Goal: Communication & Community: Answer question/provide support

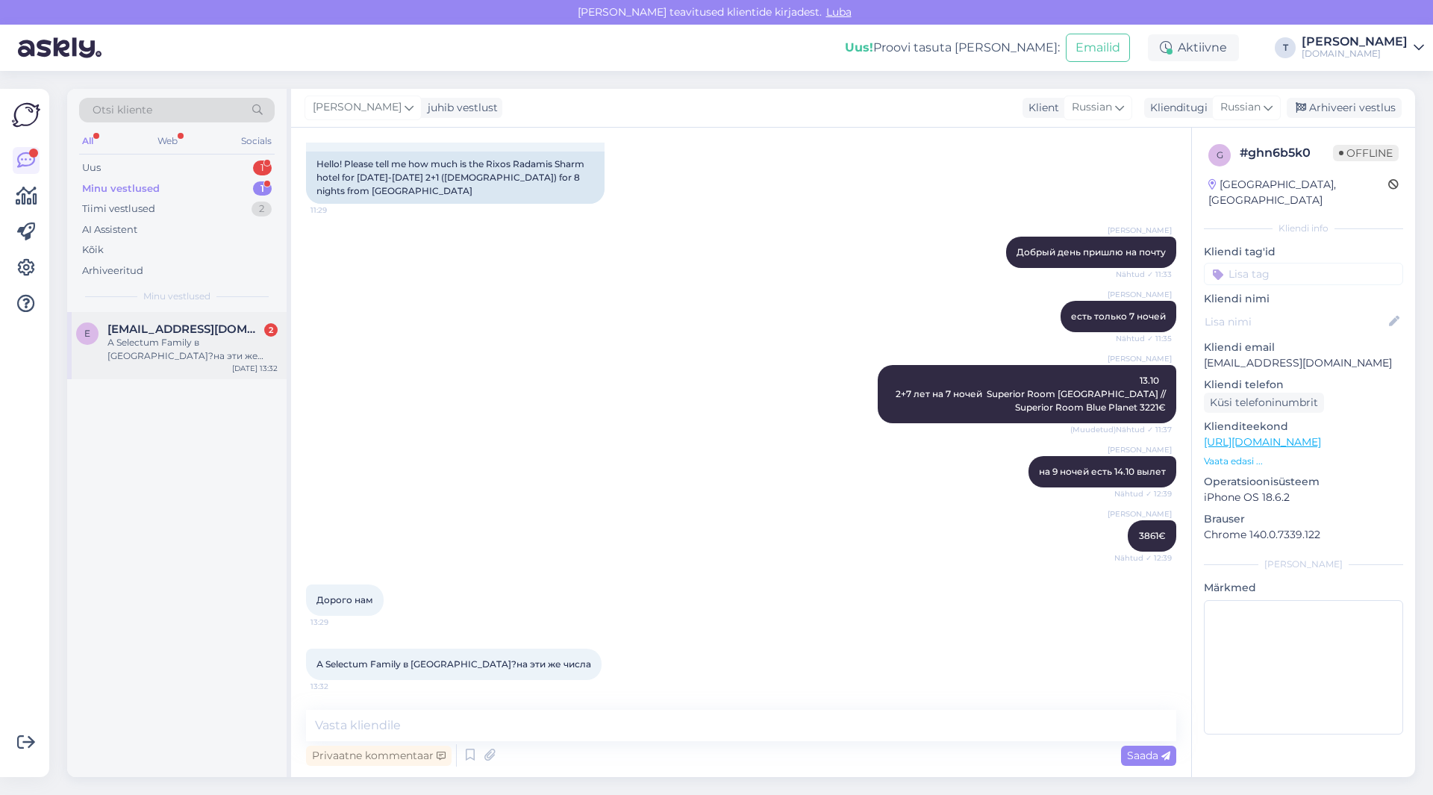
click at [164, 327] on span "[EMAIL_ADDRESS][DOMAIN_NAME]" at bounding box center [184, 328] width 155 height 13
click at [384, 725] on textarea at bounding box center [741, 725] width 870 height 31
click at [348, 717] on textarea at bounding box center [741, 725] width 870 height 31
type textarea "c"
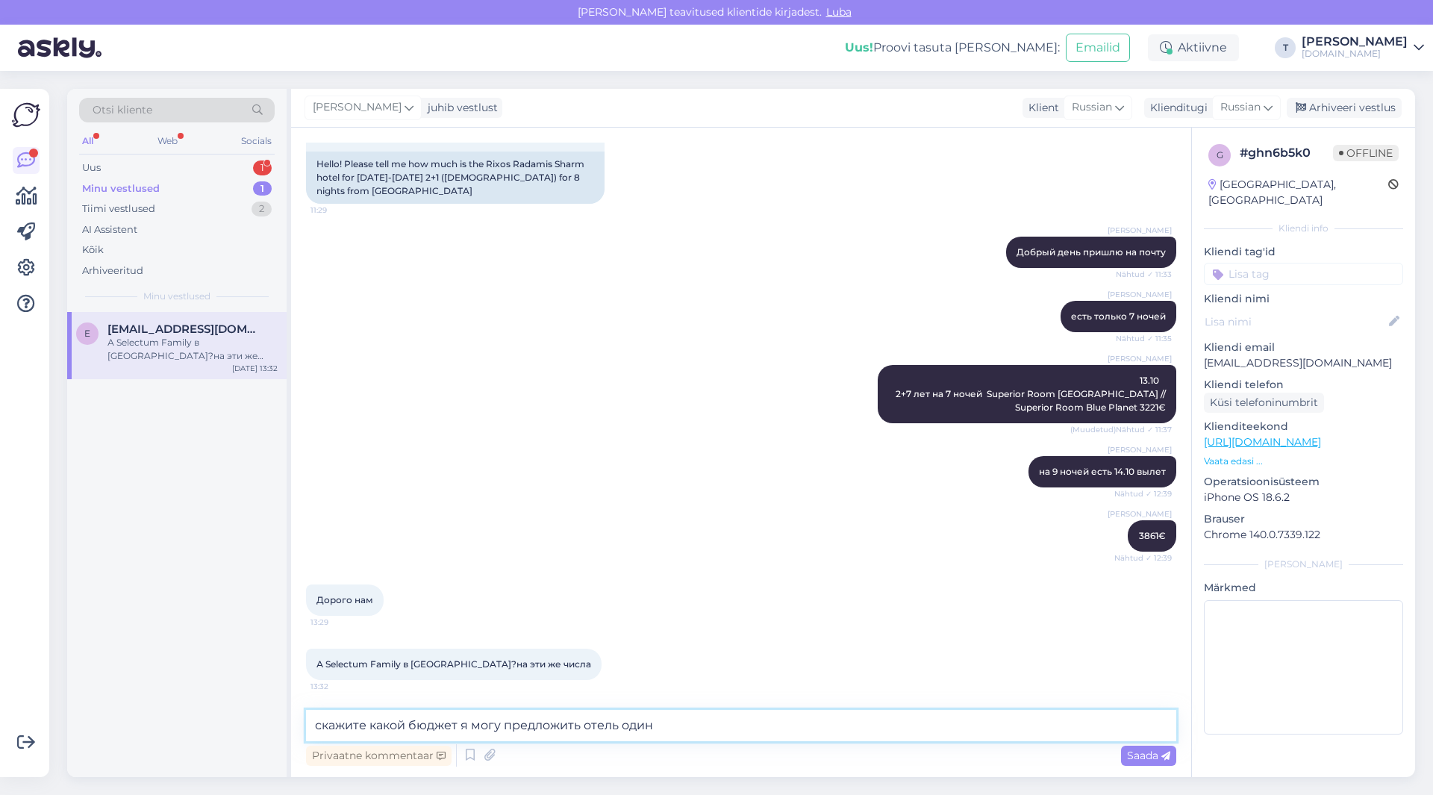
scroll to position [54, 0]
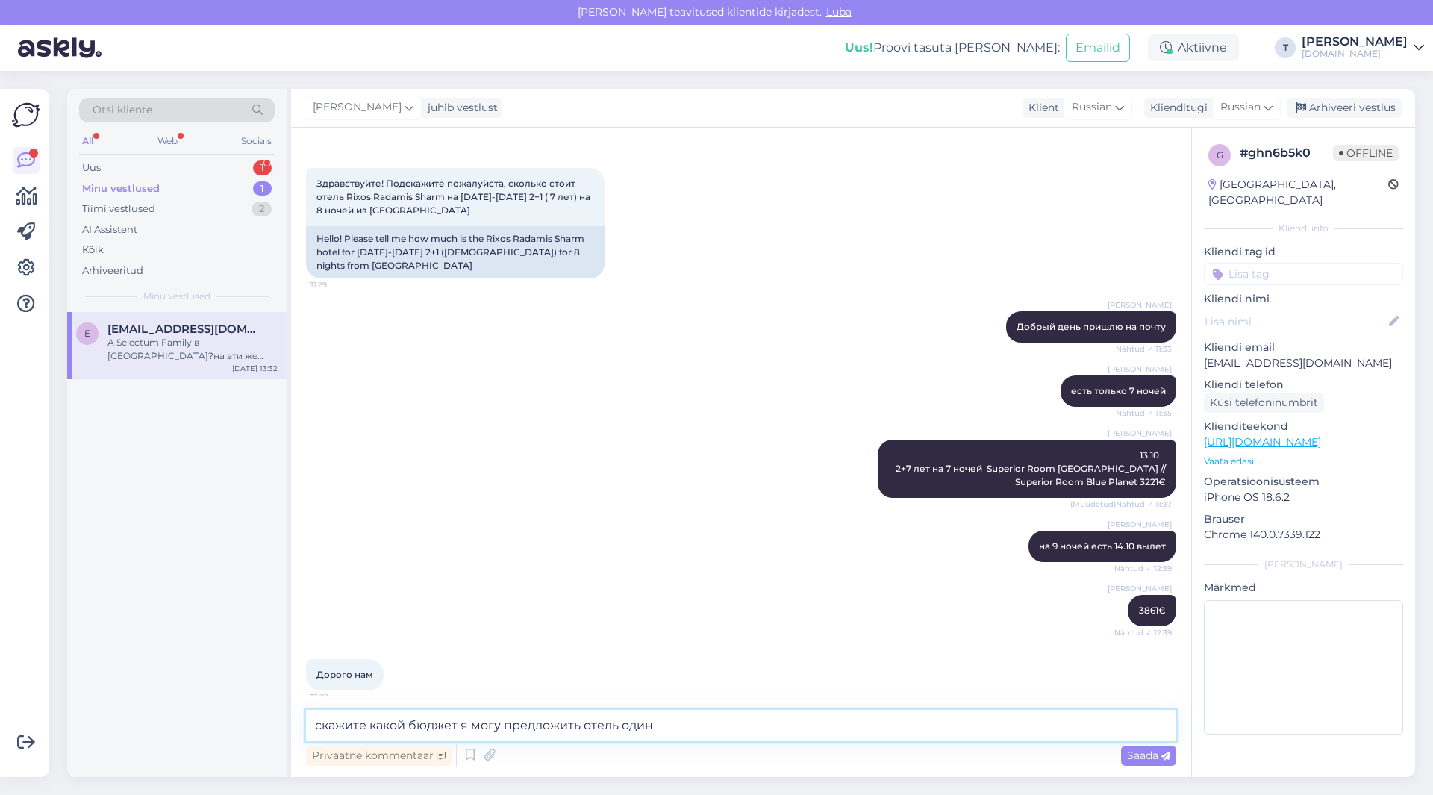
drag, startPoint x: 463, startPoint y: 723, endPoint x: 777, endPoint y: 733, distance: 313.5
click at [777, 733] on textarea "скажите какой бюджет я могу предложить отель один" at bounding box center [741, 725] width 870 height 31
type textarea "скажите какой бюджет , этот период перед каникулами всегда очень высокие цены"
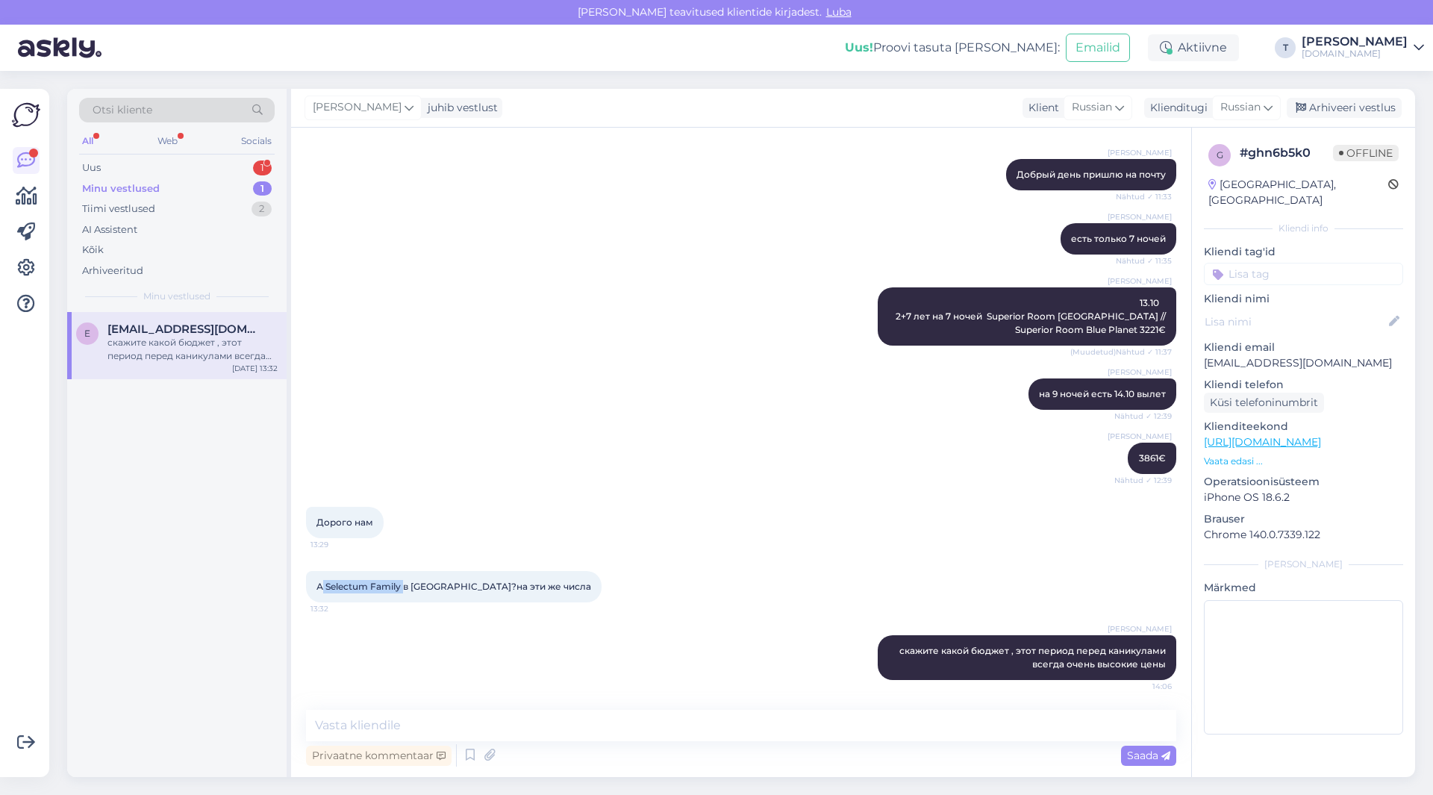
drag, startPoint x: 324, startPoint y: 583, endPoint x: 401, endPoint y: 584, distance: 77.6
click at [402, 584] on span "А Selectum Family в [GEOGRAPHIC_DATA]?на эти же числа" at bounding box center [453, 586] width 275 height 11
copy span "Selectum Family"
click at [553, 729] on textarea at bounding box center [741, 725] width 870 height 31
type textarea "Турция 13.10 этот отель распродано"
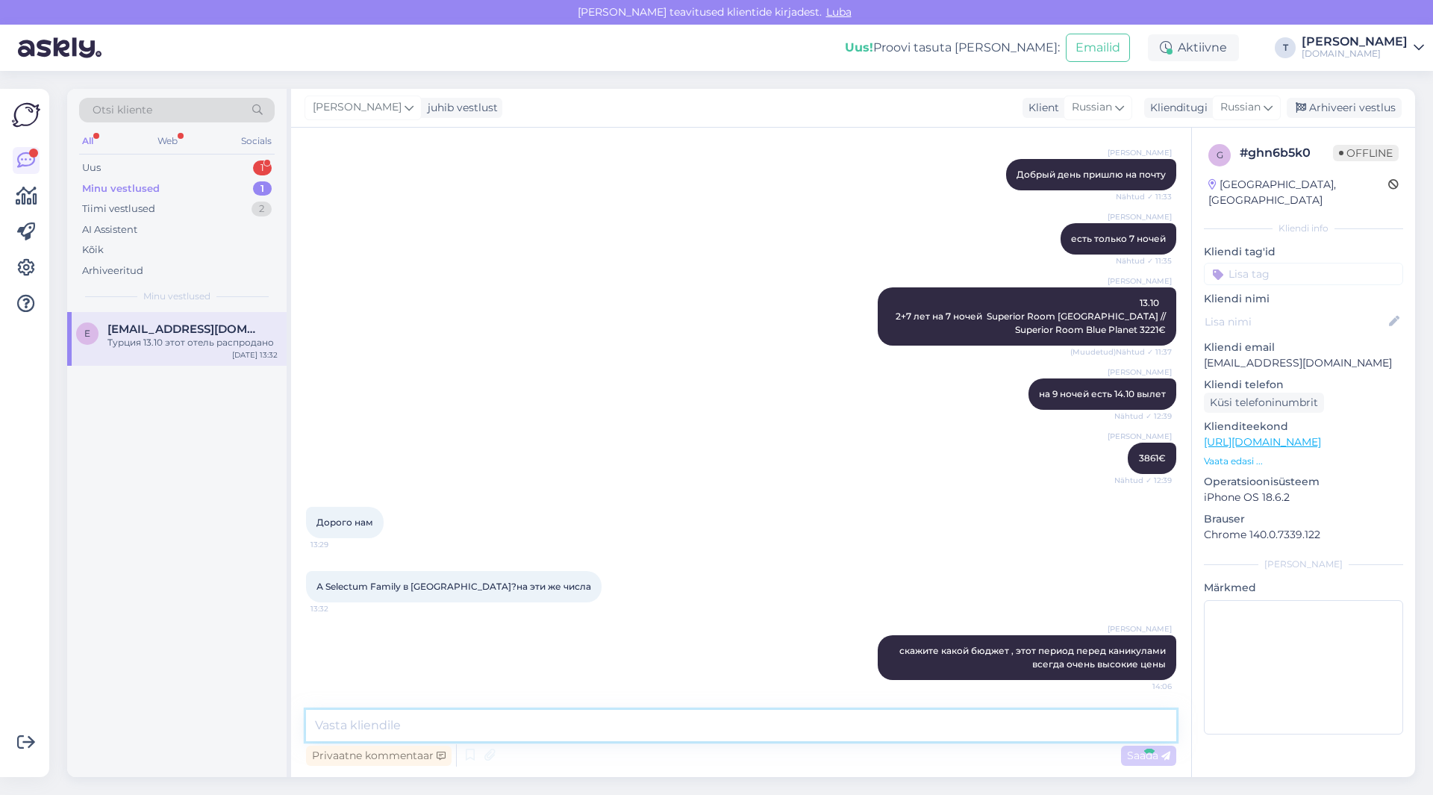
scroll to position [270, 0]
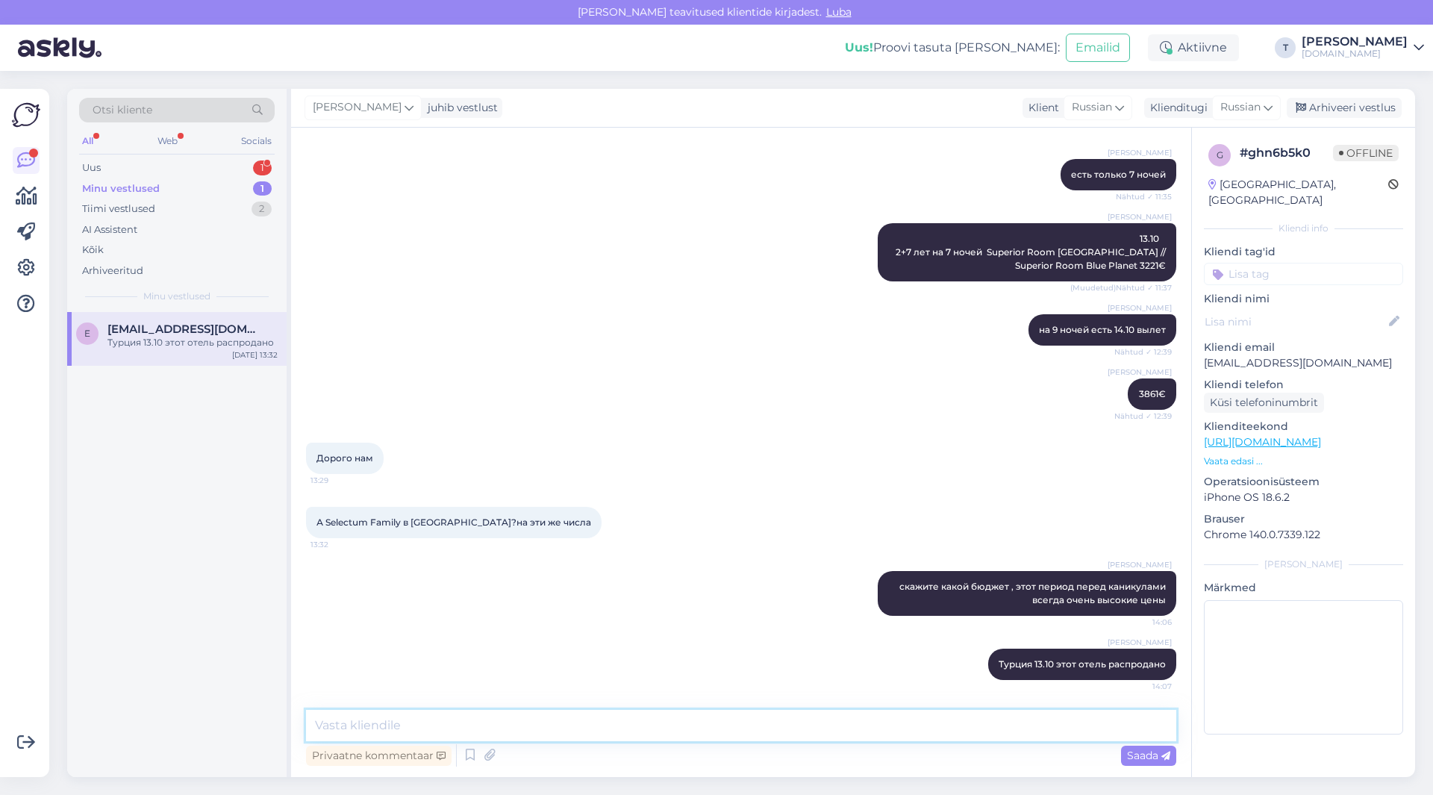
click at [498, 722] on textarea at bounding box center [741, 725] width 870 height 31
paste textarea "Mainbuilding Land View Room"
type textarea "12.10 на 8 ночей Mainbuilding Land View Room 2704€"
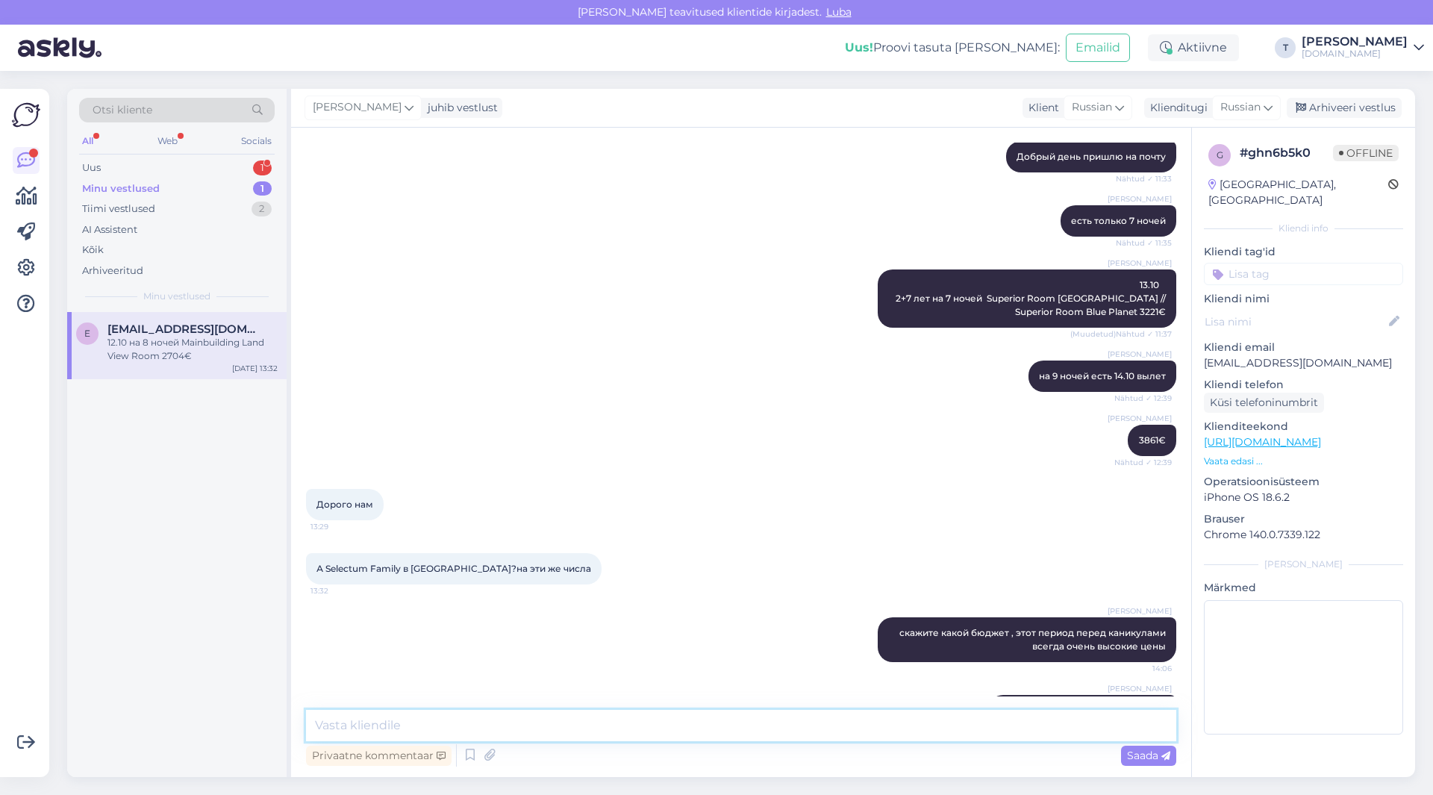
scroll to position [334, 0]
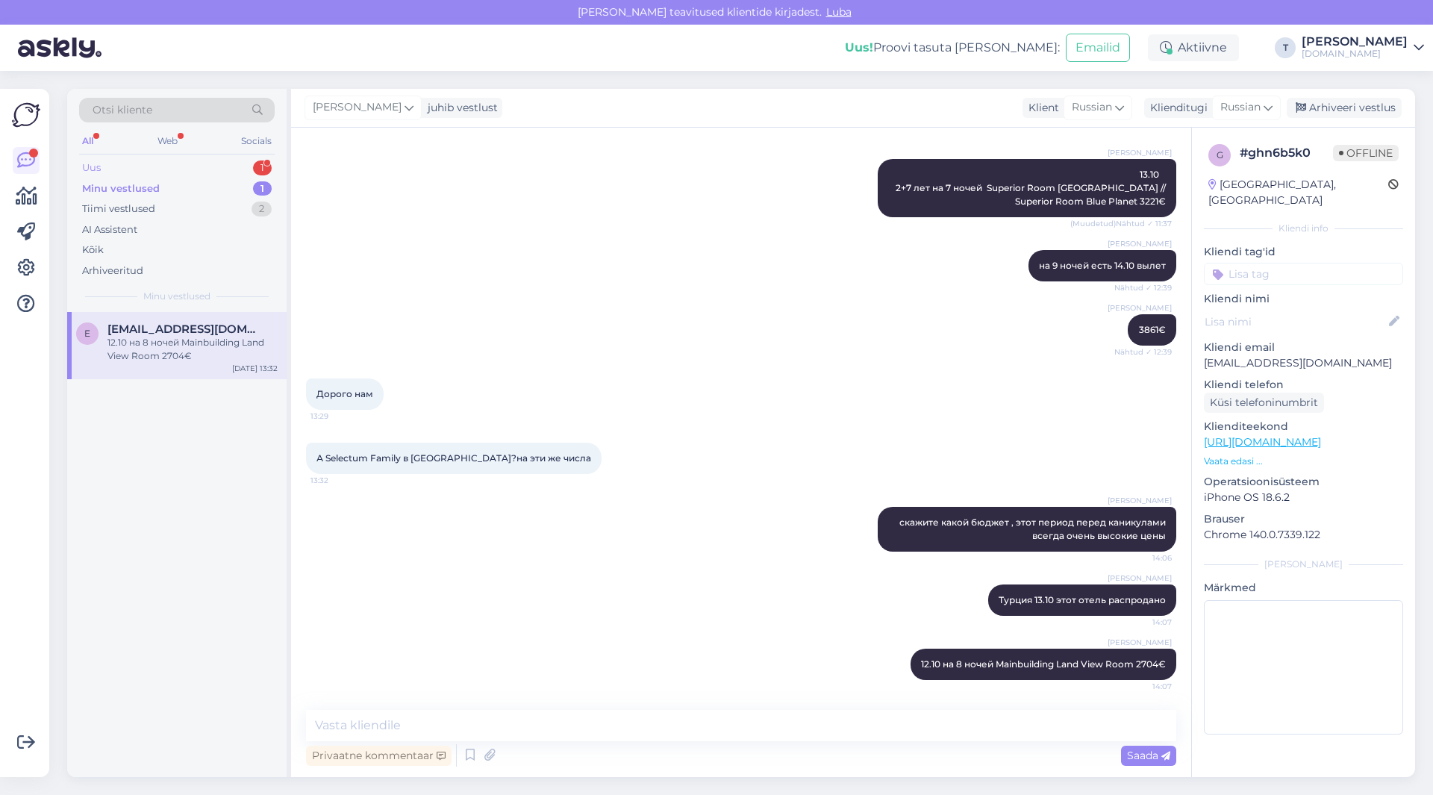
click at [160, 159] on div "Uus 1" at bounding box center [176, 167] width 195 height 21
click at [157, 189] on div "Minu vestlused 1" at bounding box center [176, 188] width 195 height 21
click at [215, 172] on div "Uus 1" at bounding box center [176, 167] width 195 height 21
click at [184, 189] on div "Minu vestlused 1" at bounding box center [176, 188] width 195 height 21
click at [584, 729] on textarea at bounding box center [741, 725] width 870 height 31
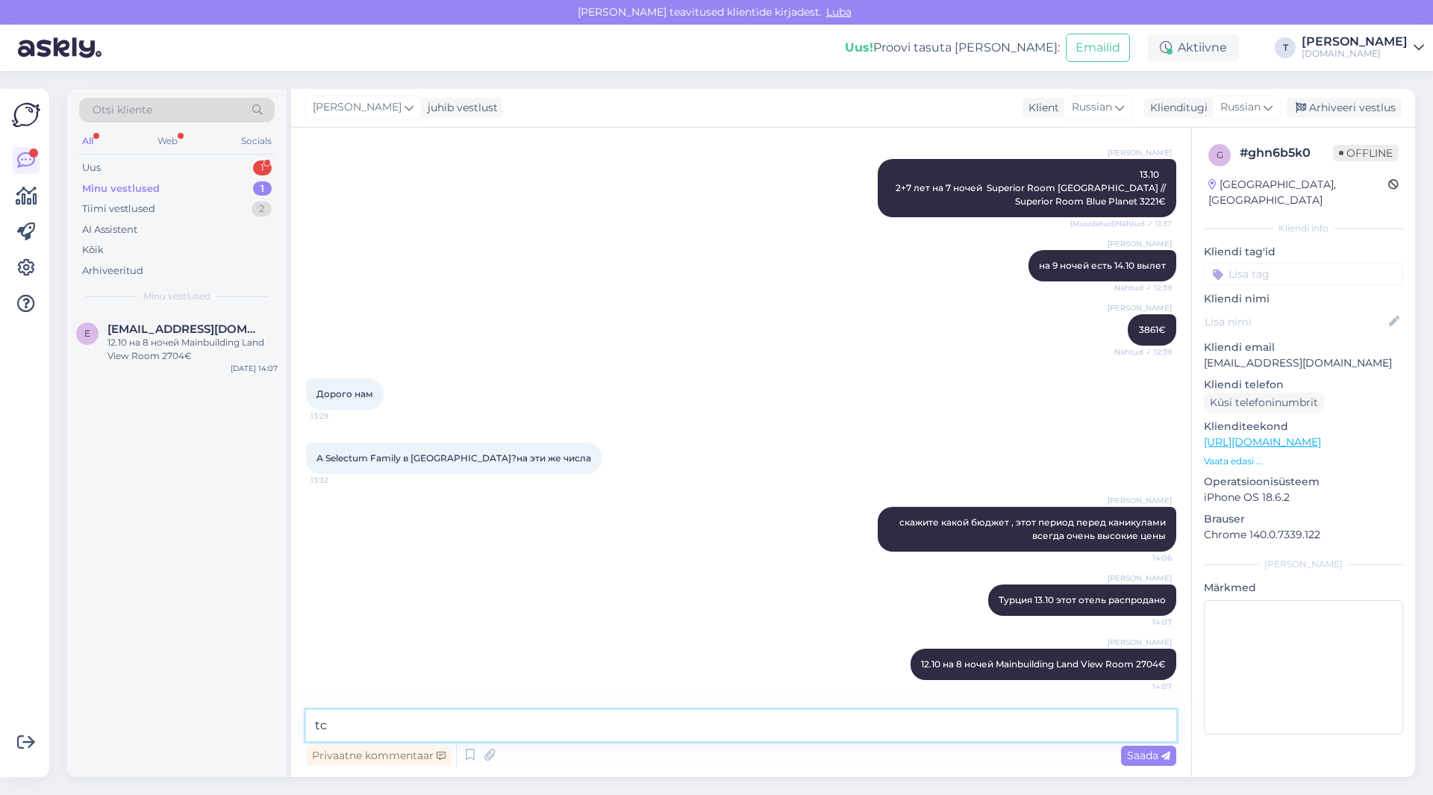
type textarea "t"
paste textarea "[URL][DOMAIN_NAME]"
type textarea "есть отель в [GEOGRAPHIC_DATA] управляемый Риксос [URL][DOMAIN_NAME]"
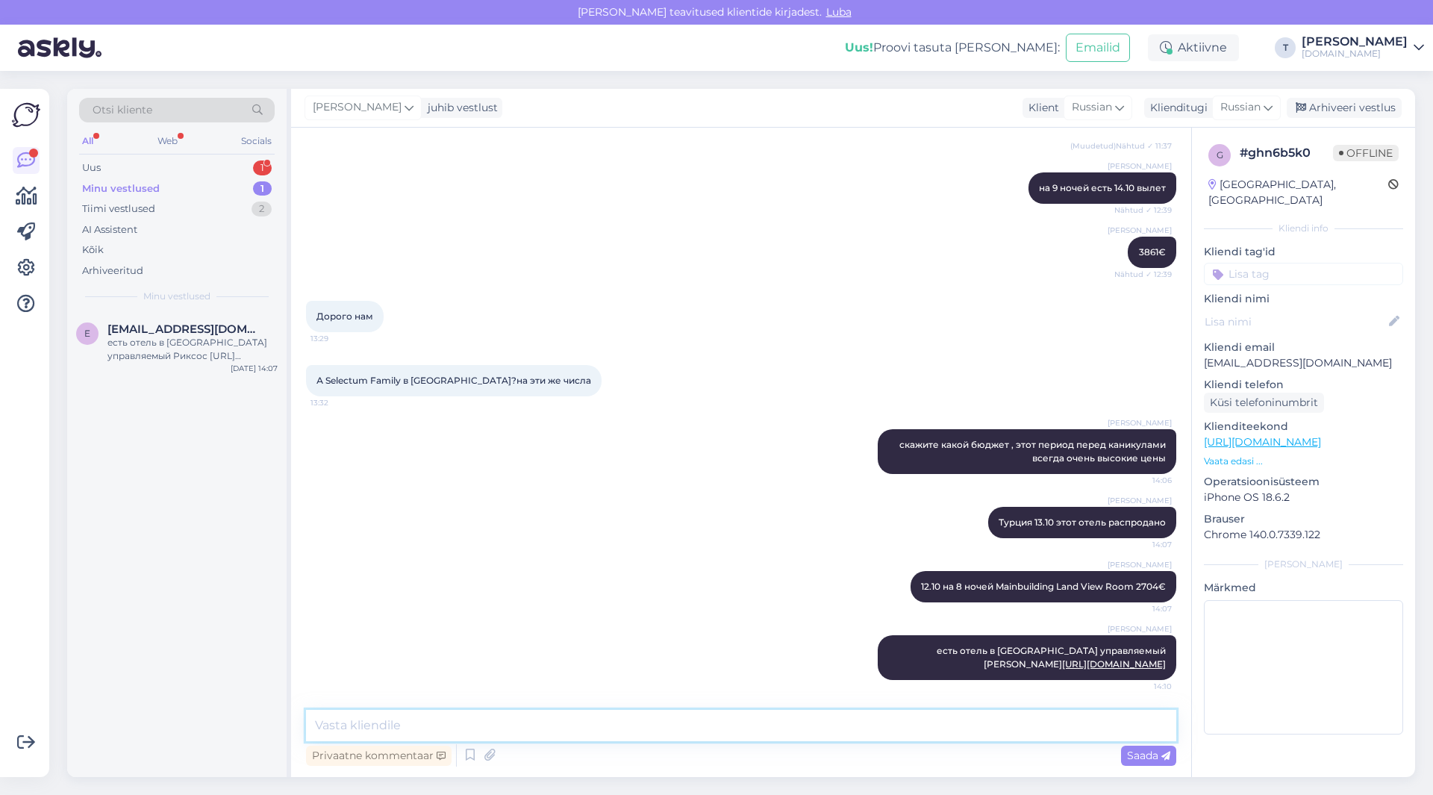
click at [584, 725] on textarea at bounding box center [741, 725] width 870 height 31
paste textarea "Deluxe Room Aqua"
type textarea "Deluxe Room Aqua 2799€ в безветренной бухте"
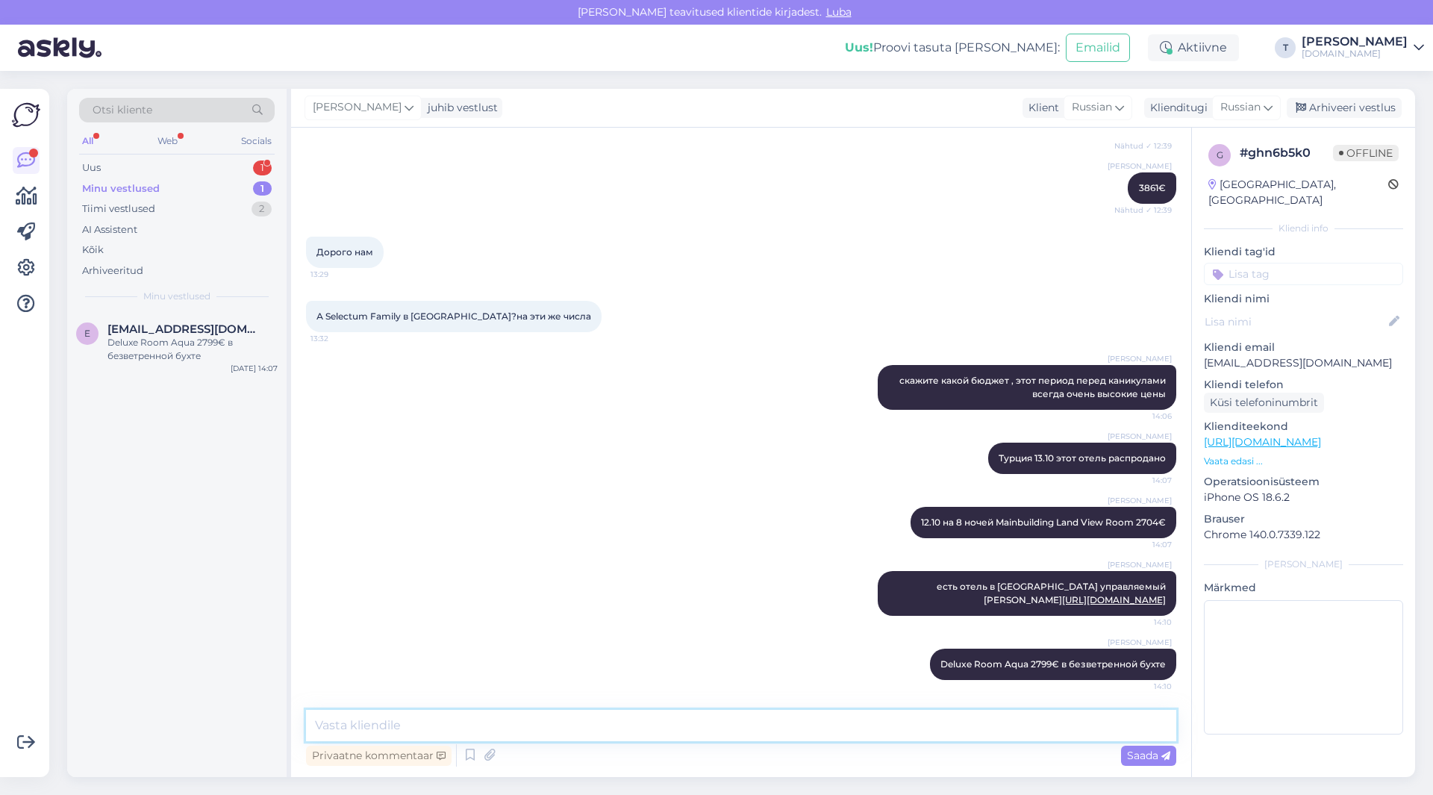
click at [717, 723] on textarea at bounding box center [741, 725] width 870 height 31
type textarea "там питание как в Риксосе аквпарарк и пляж очень удачное расположение..."
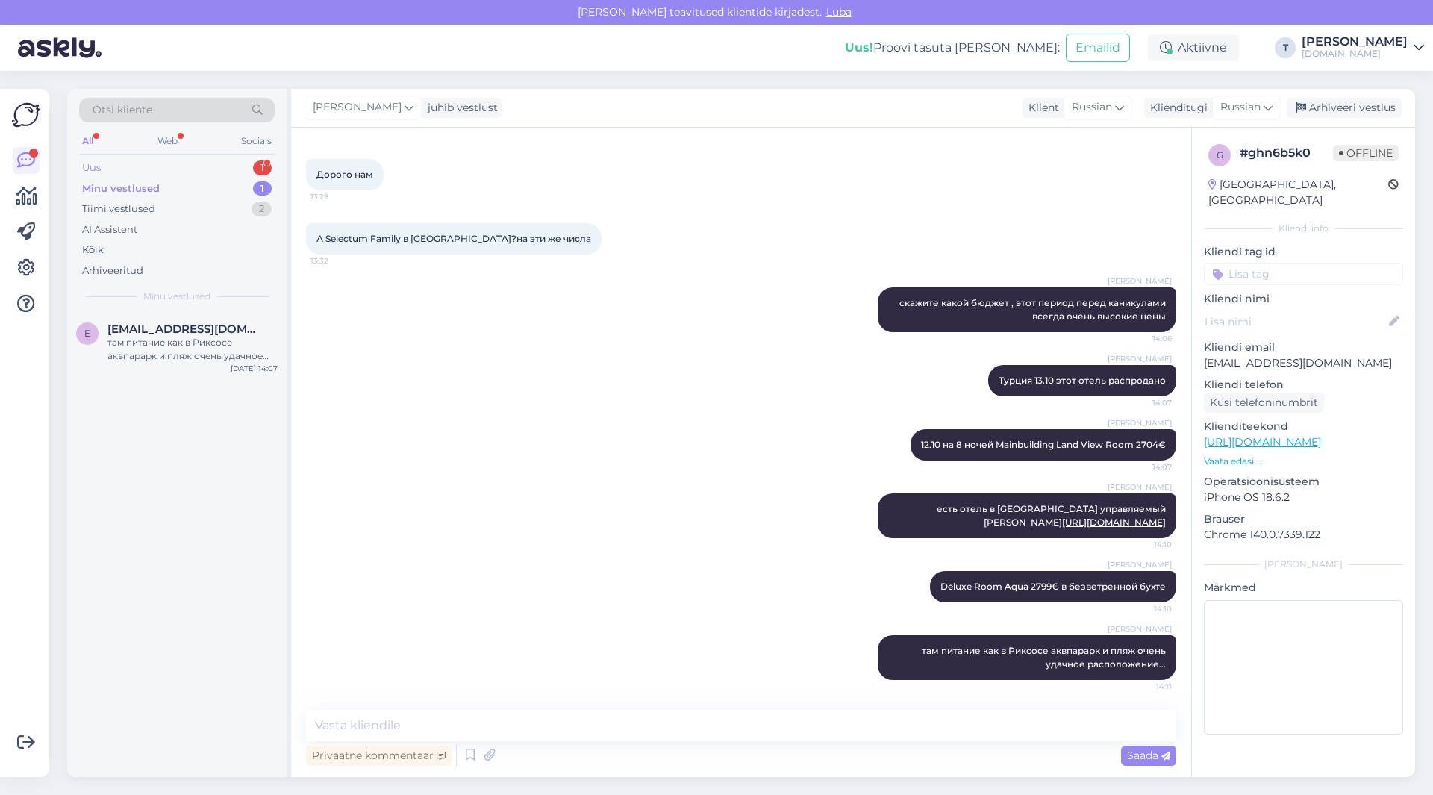
click at [213, 166] on div "Uus 1" at bounding box center [176, 167] width 195 height 21
click at [214, 181] on div "Minu vestlused 1" at bounding box center [176, 188] width 195 height 21
click at [567, 725] on textarea at bounding box center [741, 725] width 870 height 31
click at [507, 719] on textarea at bounding box center [741, 725] width 870 height 31
type textarea "t"
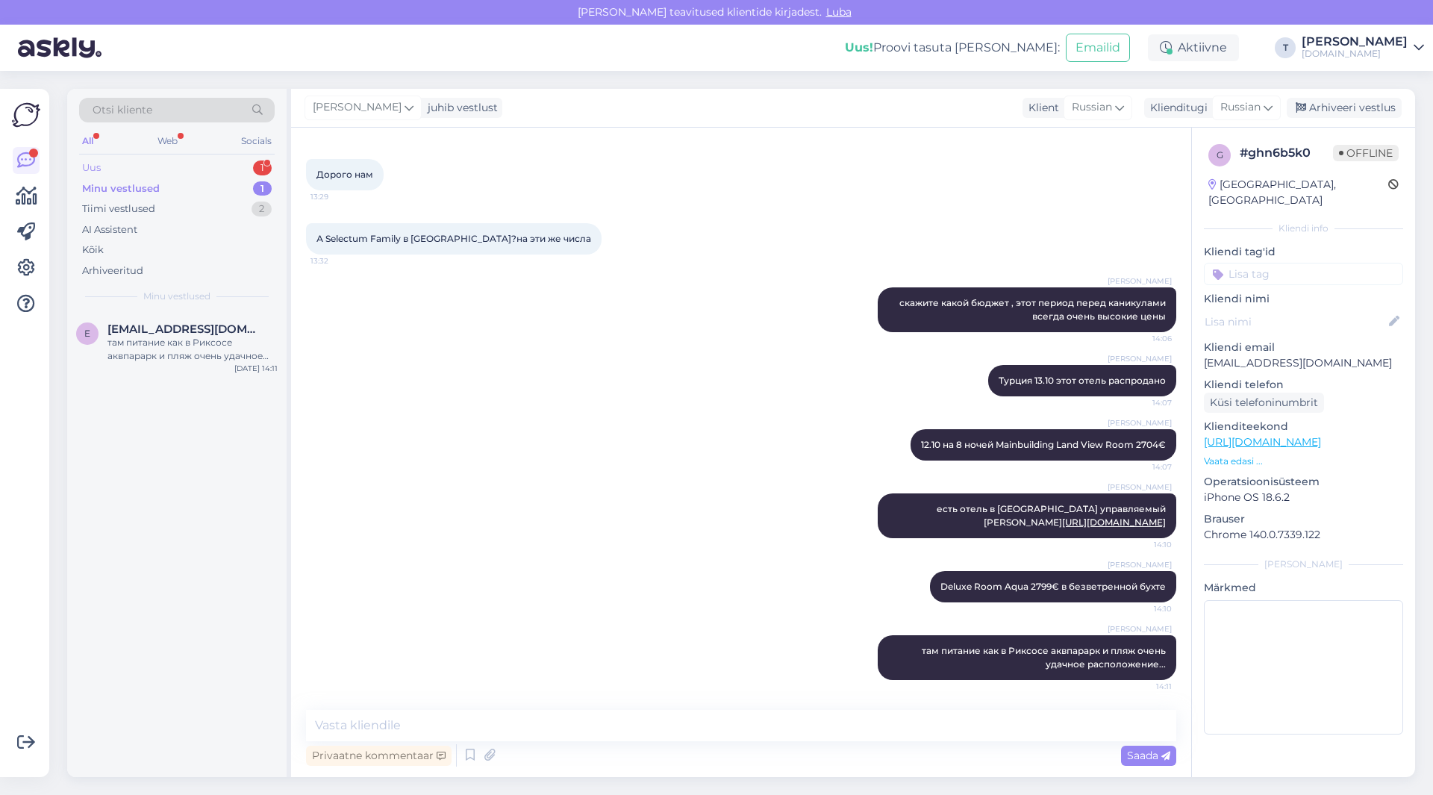
click at [190, 166] on div "Uus 1" at bounding box center [176, 167] width 195 height 21
click at [190, 184] on div "Minu vestlused 1" at bounding box center [176, 188] width 195 height 21
click at [521, 716] on textarea at bounding box center [741, 725] width 870 height 31
type textarea "D"
type textarea "Могу из [GEOGRAPHIC_DATA] так же смотреть что то если удобно было бы"
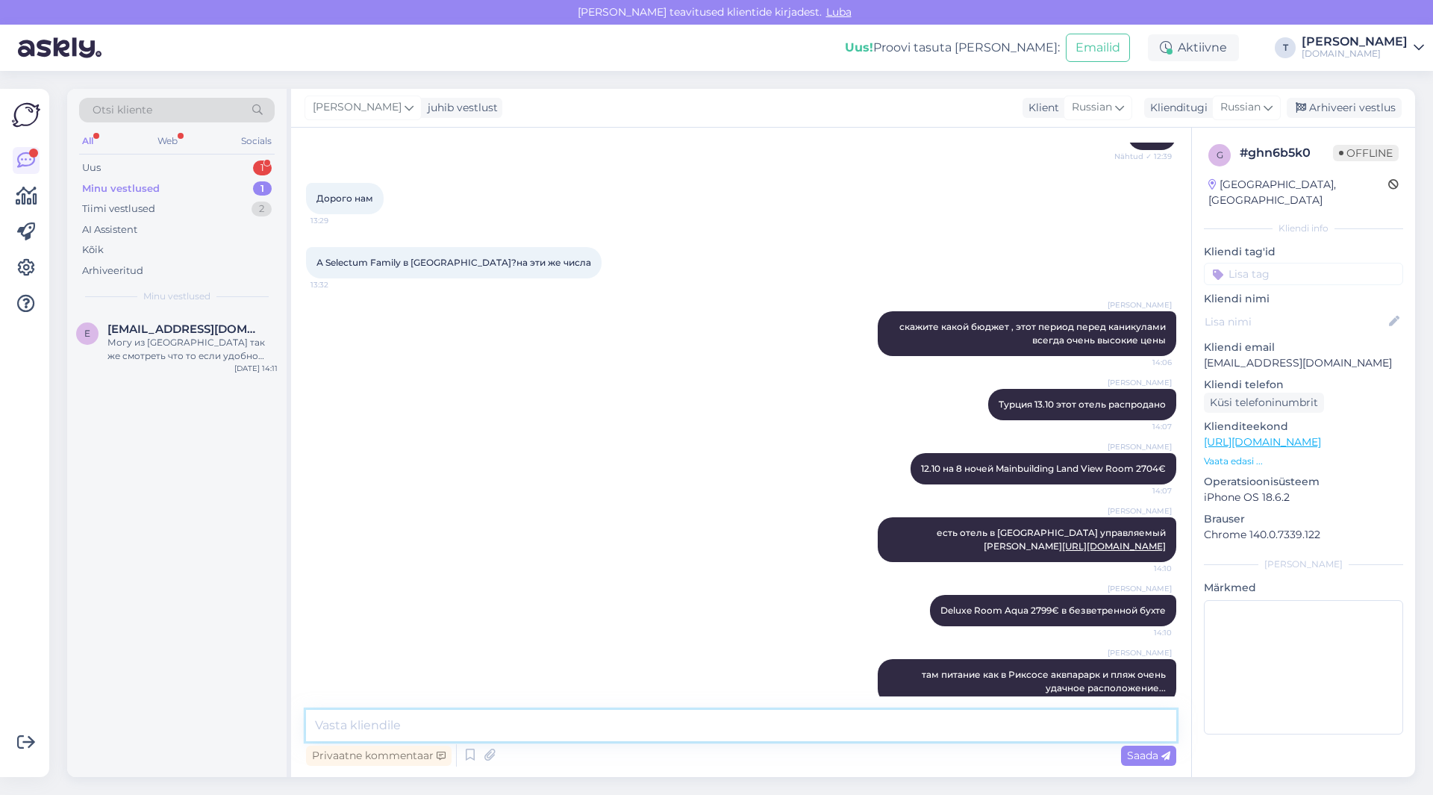
scroll to position [394, 0]
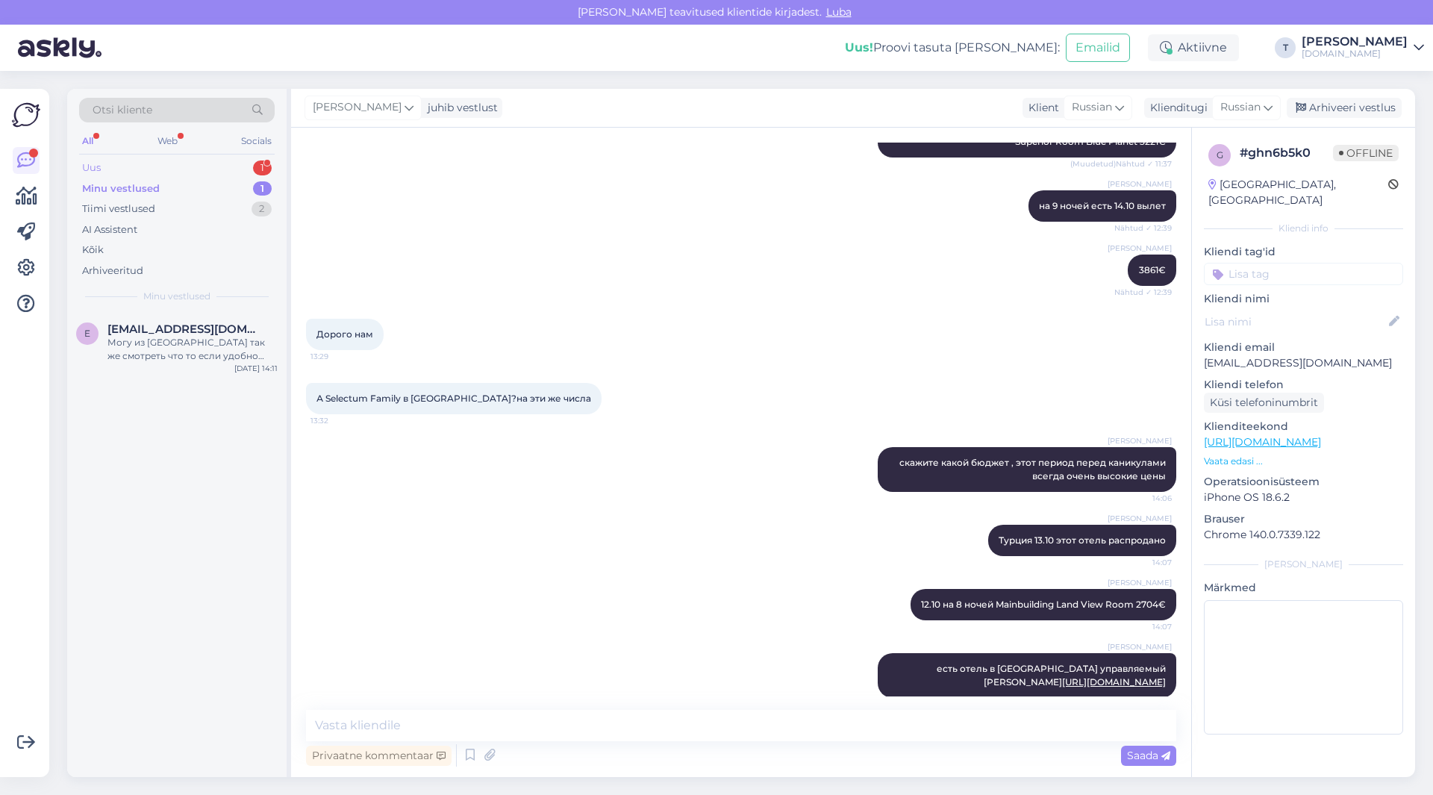
click at [224, 160] on div "Uus 1" at bounding box center [176, 167] width 195 height 21
drag, startPoint x: 603, startPoint y: 335, endPoint x: 609, endPoint y: 344, distance: 10.8
click at [604, 335] on div "Дорого нам 13:29" at bounding box center [741, 334] width 870 height 64
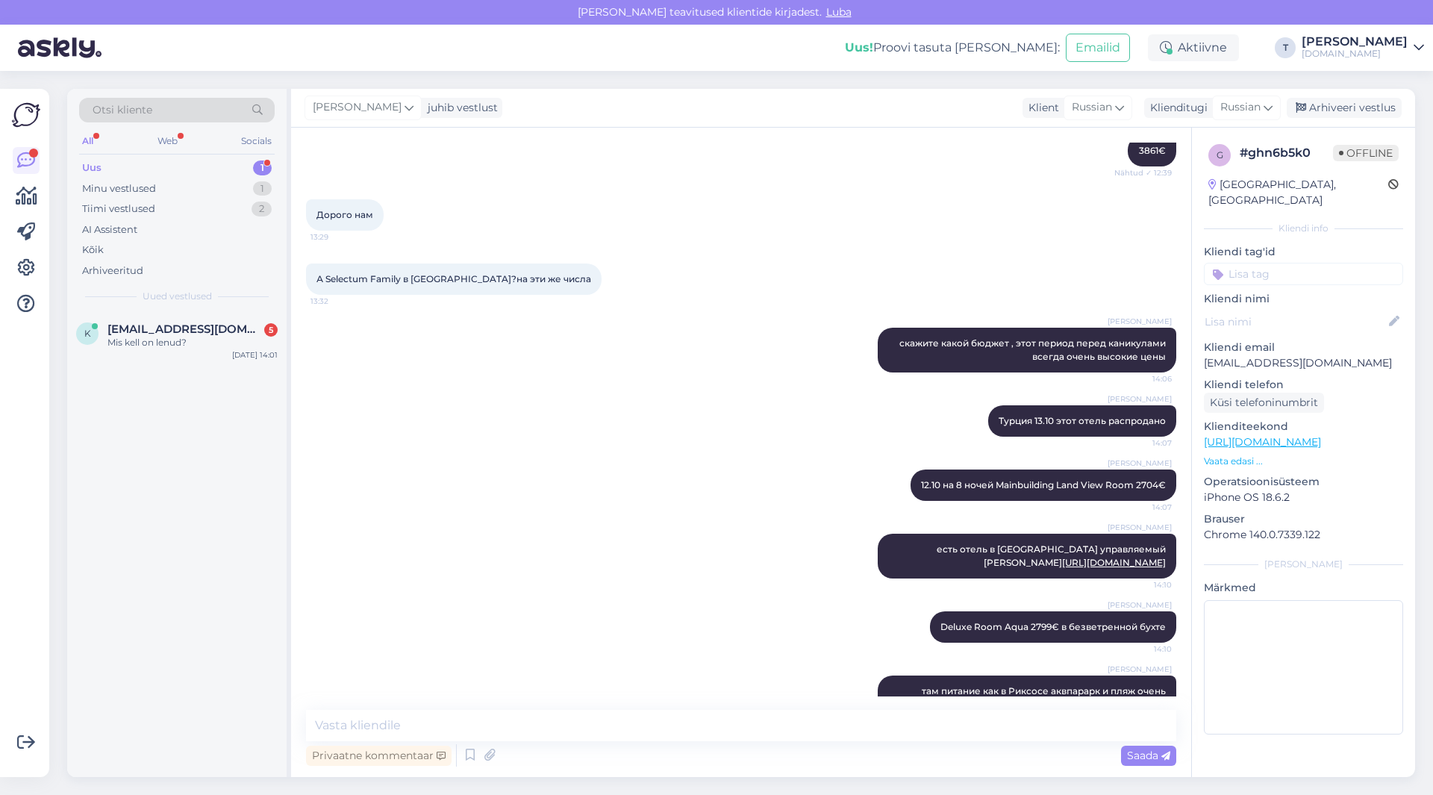
scroll to position [618, 0]
